Goal: Task Accomplishment & Management: Use online tool/utility

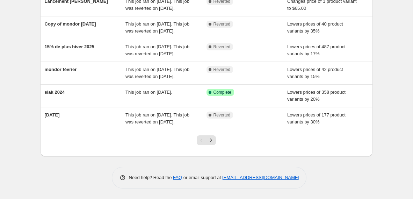
scroll to position [178, 0]
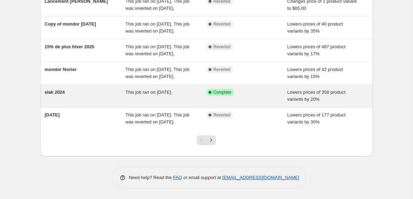
click at [233, 103] on div "Success Complete Complete" at bounding box center [246, 96] width 81 height 14
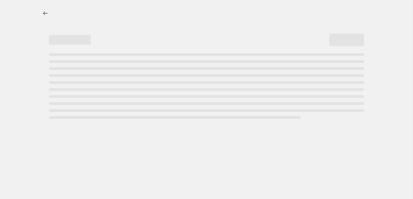
select select "percentage"
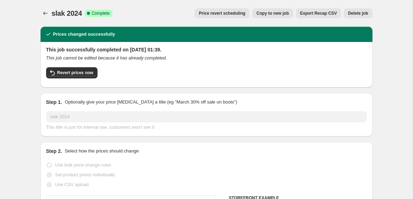
select select "collection"
click at [349, 16] on span "Delete job" at bounding box center [358, 13] width 20 height 6
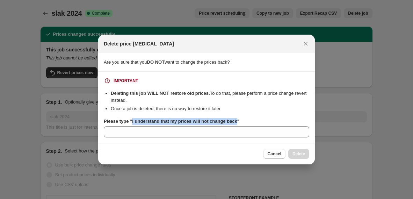
drag, startPoint x: 133, startPoint y: 121, endPoint x: 243, endPoint y: 121, distance: 109.7
click at [239, 121] on b "Please type "I understand that my prices will not change back"" at bounding box center [172, 120] width 136 height 5
copy b "I understand that my prices will not change back"
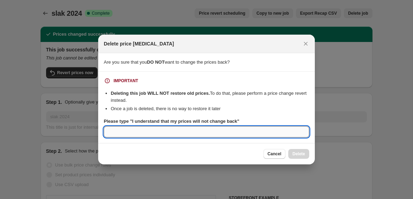
click at [233, 133] on input "Please type "I understand that my prices will not change back"" at bounding box center [206, 131] width 205 height 11
paste input "I understand that my prices will not change back"
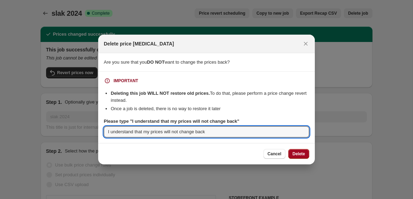
type input "I understand that my prices will not change back"
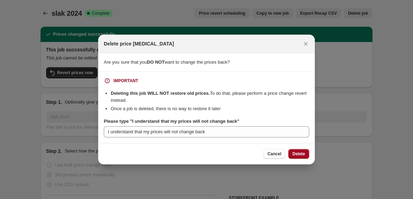
click at [306, 151] on button "Delete" at bounding box center [298, 154] width 21 height 10
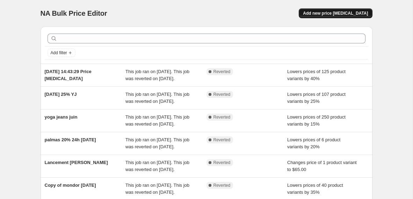
click at [330, 11] on span "Add new price [MEDICAL_DATA]" at bounding box center [335, 13] width 65 height 6
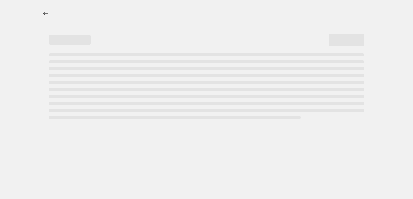
select select "percentage"
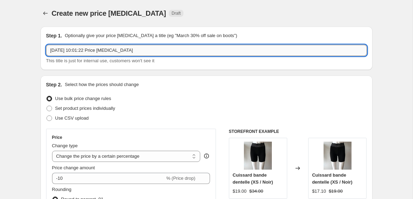
click at [174, 46] on input "[DATE] 10:01:22 Price [MEDICAL_DATA]" at bounding box center [206, 50] width 321 height 11
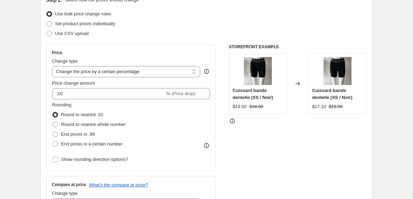
scroll to position [92, 0]
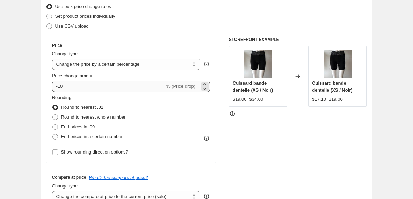
type input "25% solde été"
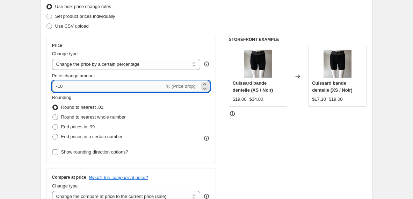
click at [66, 88] on input "-10" at bounding box center [108, 86] width 113 height 11
type input "-1"
type input "-4"
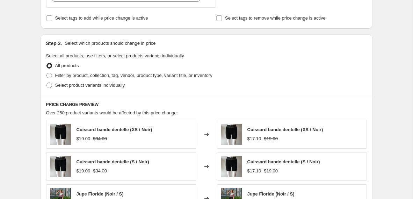
scroll to position [303, 0]
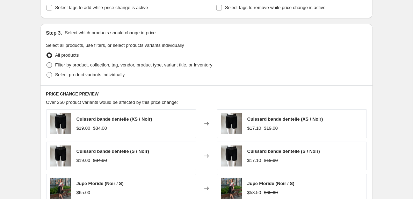
type input "-25"
click at [49, 65] on span at bounding box center [49, 65] width 6 height 6
click at [47, 63] on input "Filter by product, collection, tag, vendor, product type, variant title, or inv…" at bounding box center [46, 62] width 0 height 0
radio input "true"
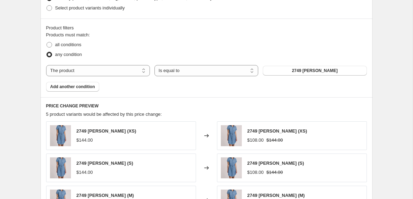
scroll to position [376, 0]
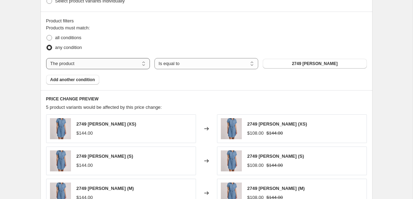
click at [125, 65] on select "The product The product's collection The product's tag The product's vendor The…" at bounding box center [98, 63] width 104 height 11
select select "collection"
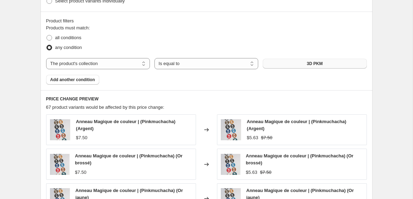
click at [291, 61] on button "3D PKM" at bounding box center [315, 64] width 104 height 10
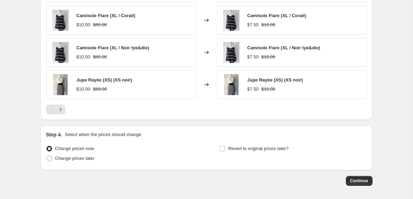
scroll to position [578, 0]
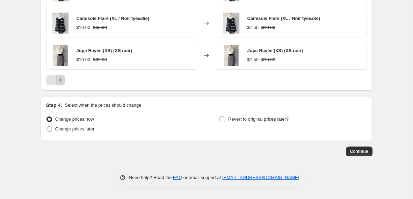
click at [63, 81] on icon "Next" at bounding box center [60, 80] width 7 height 7
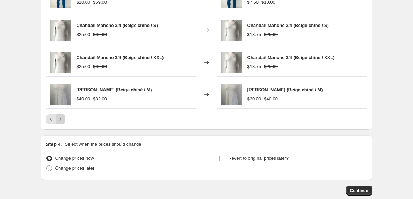
scroll to position [538, 0]
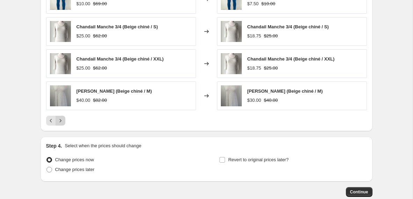
click at [60, 125] on button "Next" at bounding box center [61, 121] width 10 height 10
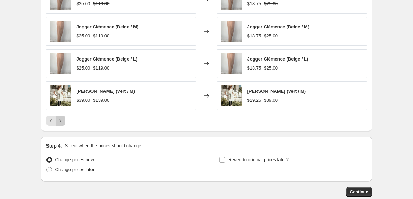
click at [62, 118] on icon "Next" at bounding box center [60, 120] width 7 height 7
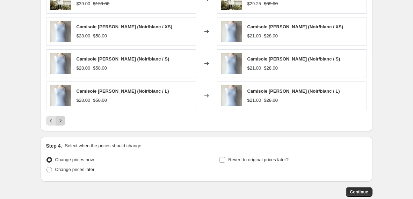
click at [62, 118] on icon "Next" at bounding box center [60, 120] width 7 height 7
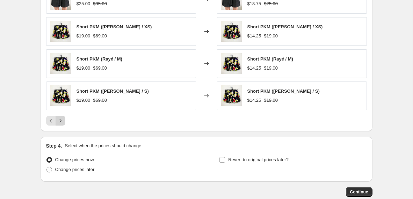
click at [62, 118] on icon "Next" at bounding box center [60, 120] width 7 height 7
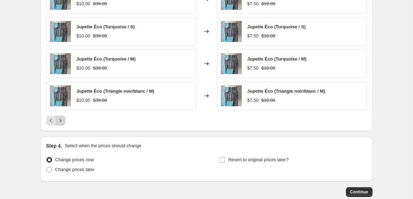
click at [61, 117] on icon "Next" at bounding box center [60, 120] width 7 height 7
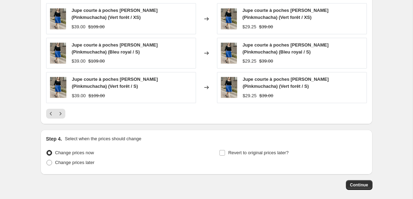
scroll to position [554, 0]
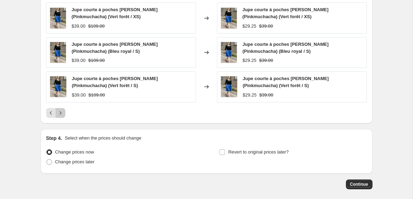
click at [60, 113] on icon "Next" at bounding box center [60, 112] width 7 height 7
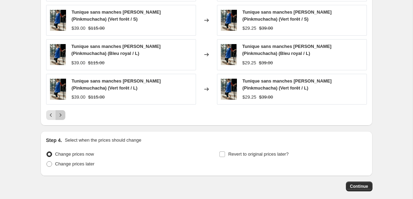
click at [60, 113] on icon "Next" at bounding box center [60, 114] width 7 height 7
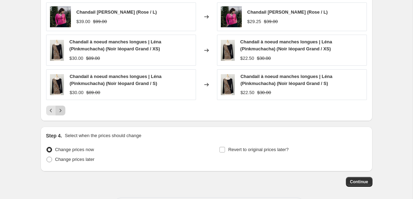
click at [60, 113] on icon "Next" at bounding box center [60, 110] width 7 height 7
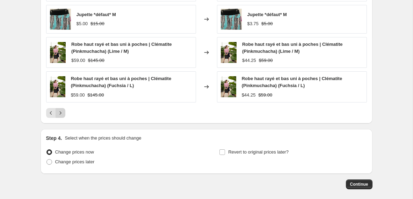
click at [58, 112] on icon "Next" at bounding box center [60, 112] width 7 height 7
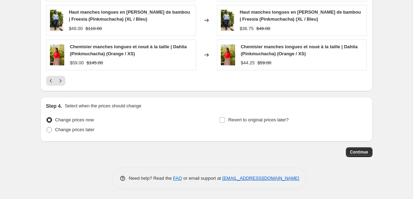
scroll to position [589, 0]
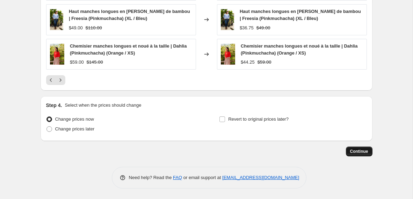
click at [370, 150] on button "Continue" at bounding box center [359, 151] width 27 height 10
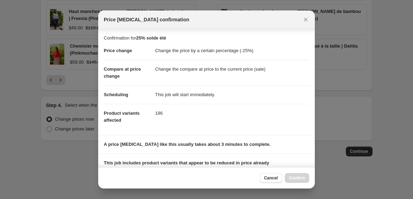
scroll to position [95, 0]
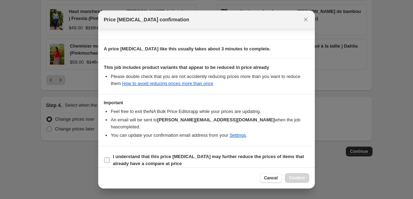
click at [109, 157] on input "I understand that this price [MEDICAL_DATA] may further reduce the prices of it…" at bounding box center [107, 160] width 6 height 6
checkbox input "true"
click at [293, 177] on span "Confirm" at bounding box center [297, 178] width 16 height 6
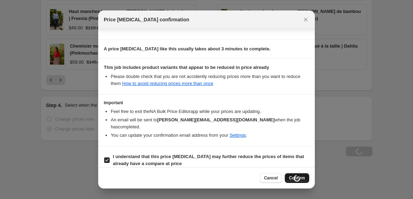
type input "25% solde été"
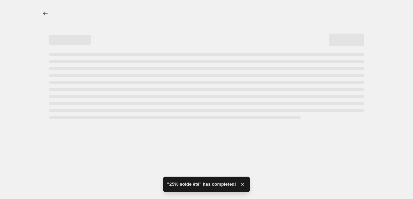
select select "percentage"
select select "collection"
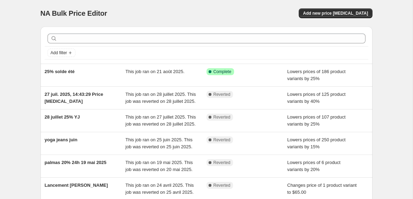
click at [353, 7] on div "NA Bulk Price Editor. This page is ready NA Bulk Price Editor Add new price cha…" at bounding box center [207, 13] width 332 height 27
click at [354, 14] on span "Add new price [MEDICAL_DATA]" at bounding box center [335, 13] width 65 height 6
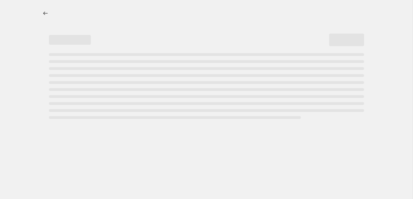
select select "percentage"
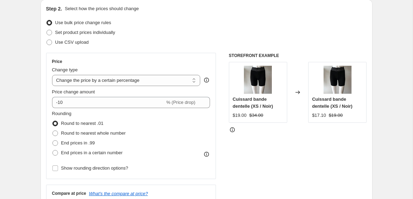
scroll to position [82, 0]
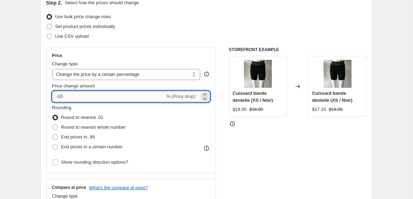
click at [119, 101] on input "-10" at bounding box center [108, 96] width 113 height 11
type input "-1"
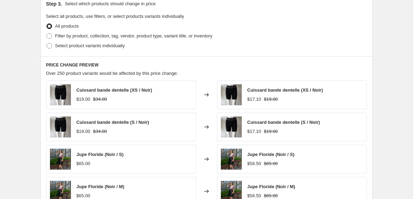
scroll to position [332, 0]
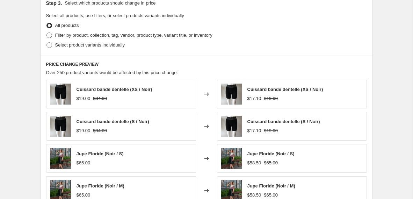
type input "-25"
click at [51, 37] on span at bounding box center [49, 35] width 6 height 6
click at [47, 33] on input "Filter by product, collection, tag, vendor, product type, variant title, or inv…" at bounding box center [46, 32] width 0 height 0
radio input "true"
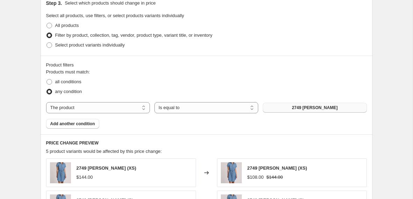
click at [287, 109] on button "2749 [PERSON_NAME]" at bounding box center [315, 108] width 104 height 10
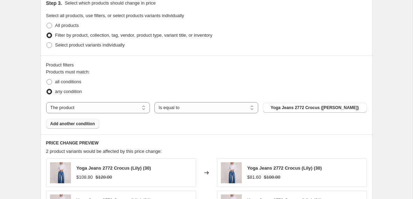
click at [74, 121] on button "Add another condition" at bounding box center [72, 124] width 53 height 10
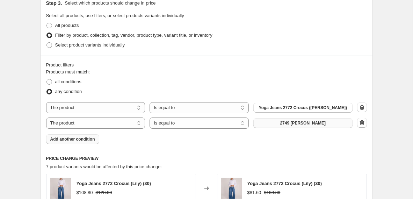
click at [317, 121] on span "2749 [PERSON_NAME]" at bounding box center [303, 123] width 46 height 6
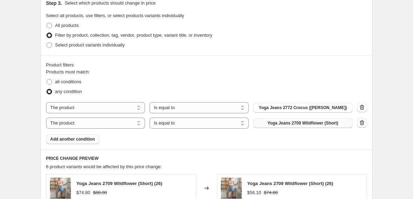
click at [94, 139] on span "Add another condition" at bounding box center [72, 139] width 45 height 6
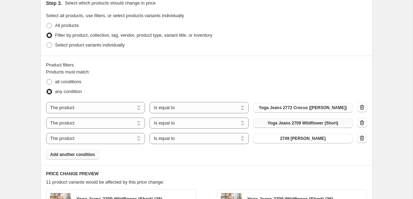
click at [182, 155] on div "Products must match: all conditions any condition The product The product's col…" at bounding box center [206, 113] width 321 height 91
click at [278, 141] on button "2749 [PERSON_NAME]" at bounding box center [302, 138] width 99 height 10
click at [66, 158] on button "Add another condition" at bounding box center [72, 155] width 53 height 10
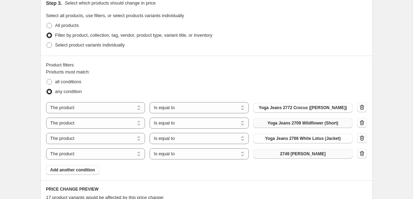
click at [292, 154] on span "2749 [PERSON_NAME]" at bounding box center [303, 154] width 46 height 6
click at [92, 166] on button "Add another condition" at bounding box center [72, 170] width 53 height 10
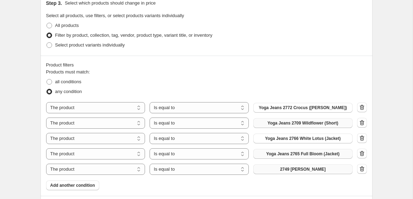
click at [303, 167] on span "2749 [PERSON_NAME]" at bounding box center [303, 169] width 46 height 6
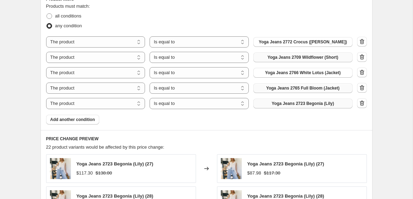
scroll to position [401, 0]
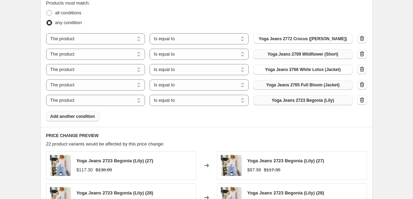
click at [79, 118] on span "Add another condition" at bounding box center [72, 117] width 45 height 6
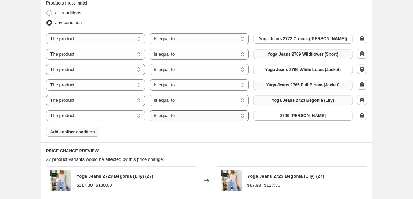
click at [182, 119] on select "Is equal to Is not equal to" at bounding box center [199, 115] width 99 height 11
click at [299, 116] on span "2749 [PERSON_NAME]" at bounding box center [303, 116] width 46 height 6
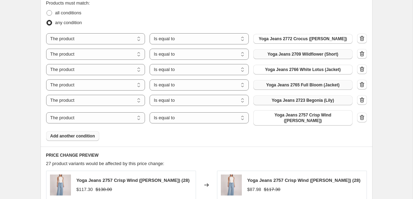
click at [58, 133] on span "Add another condition" at bounding box center [72, 136] width 45 height 6
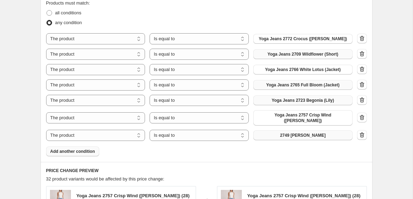
click at [278, 130] on button "2749 [PERSON_NAME]" at bounding box center [302, 135] width 99 height 10
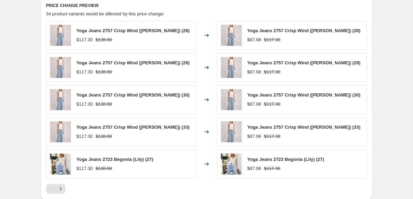
scroll to position [670, 0]
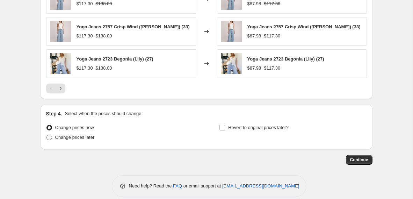
click at [50, 134] on span at bounding box center [49, 137] width 6 height 6
click at [47, 134] on input "Change prices later" at bounding box center [46, 134] width 0 height 0
radio input "true"
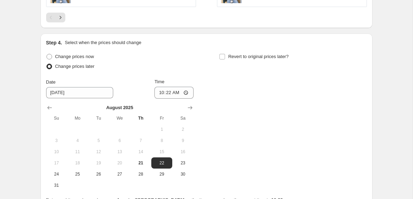
scroll to position [757, 0]
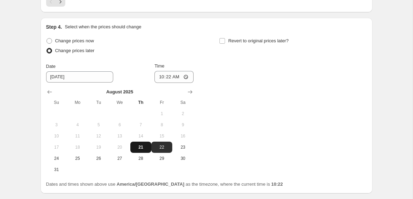
click at [143, 144] on span "21" at bounding box center [140, 147] width 15 height 6
type input "8/21/2025"
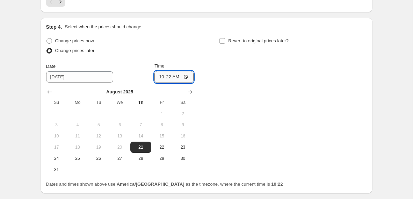
click at [186, 71] on input "10:22" at bounding box center [173, 77] width 39 height 12
type input "18:00"
click at [223, 105] on div "Change prices now Change prices later Date 8/21/2025 Time 18:00 August 2025 Su …" at bounding box center [206, 105] width 321 height 139
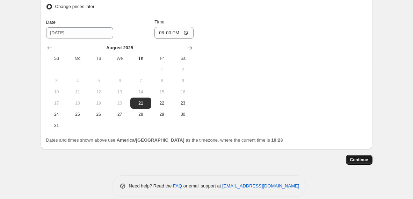
click at [351, 157] on span "Continue" at bounding box center [359, 160] width 18 height 6
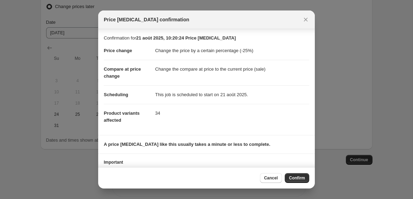
scroll to position [22, 0]
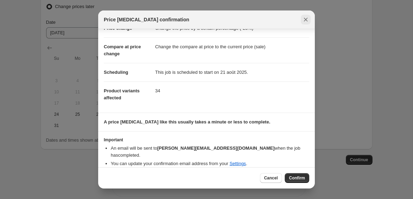
click at [305, 21] on icon "Close" at bounding box center [305, 19] width 7 height 7
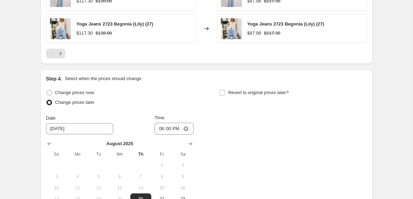
scroll to position [704, 0]
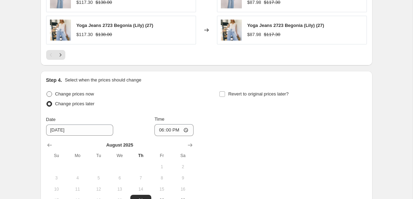
click at [49, 91] on span at bounding box center [49, 94] width 6 height 6
click at [47, 91] on input "Change prices now" at bounding box center [46, 91] width 0 height 0
radio input "true"
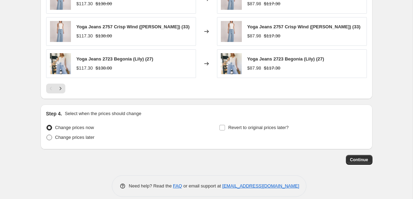
click at [52, 134] on span at bounding box center [49, 137] width 6 height 6
click at [47, 134] on input "Change prices later" at bounding box center [46, 134] width 0 height 0
radio input "true"
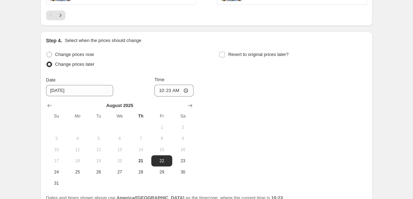
scroll to position [744, 0]
click at [140, 158] on span "21" at bounding box center [140, 161] width 15 height 6
type input "8/21/2025"
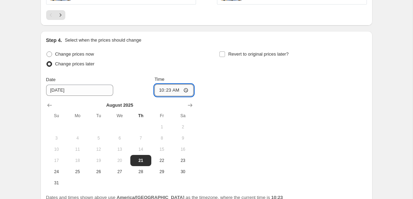
click at [187, 84] on input "10:23" at bounding box center [173, 90] width 39 height 12
type input "18:00"
click at [223, 51] on input "Revert to original prices later?" at bounding box center [222, 54] width 6 height 6
checkbox input "true"
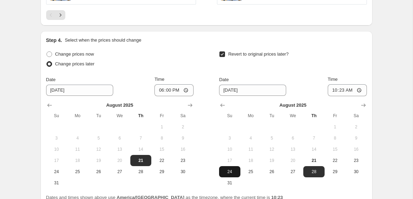
click at [235, 169] on span "24" at bounding box center [229, 172] width 15 height 6
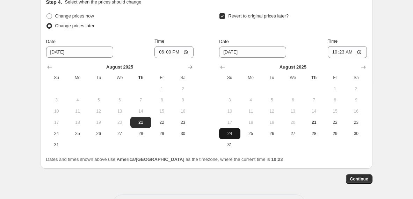
scroll to position [782, 0]
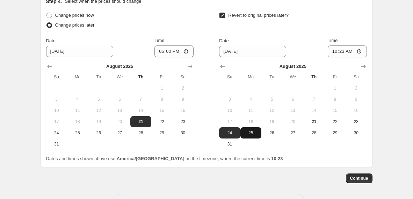
click at [248, 130] on span "25" at bounding box center [250, 133] width 15 height 6
type input "8/25/2025"
click at [366, 175] on span "Continue" at bounding box center [359, 178] width 18 height 6
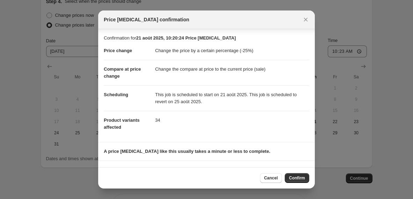
scroll to position [29, 0]
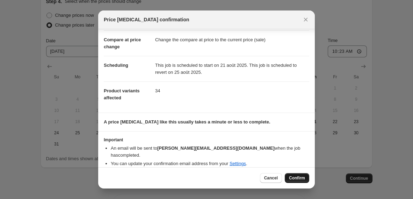
click at [300, 175] on span "Confirm" at bounding box center [297, 178] width 16 height 6
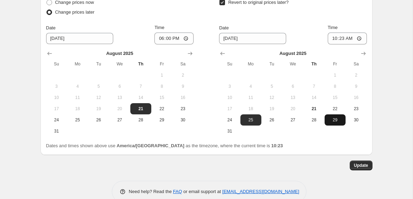
scroll to position [839, 0]
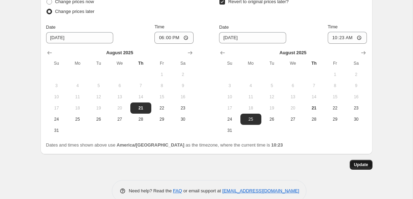
click at [359, 162] on span "Update" at bounding box center [361, 165] width 14 height 6
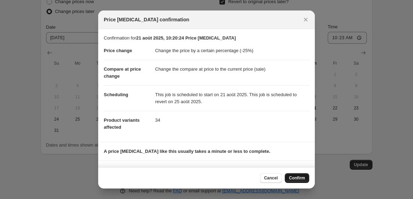
click at [293, 180] on span "Confirm" at bounding box center [297, 178] width 16 height 6
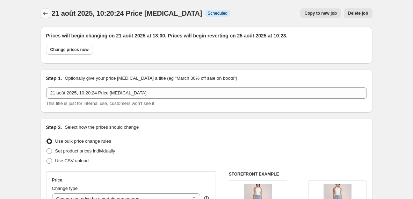
click at [42, 13] on icon "Price change jobs" at bounding box center [45, 13] width 7 height 7
